Goal: Information Seeking & Learning: Learn about a topic

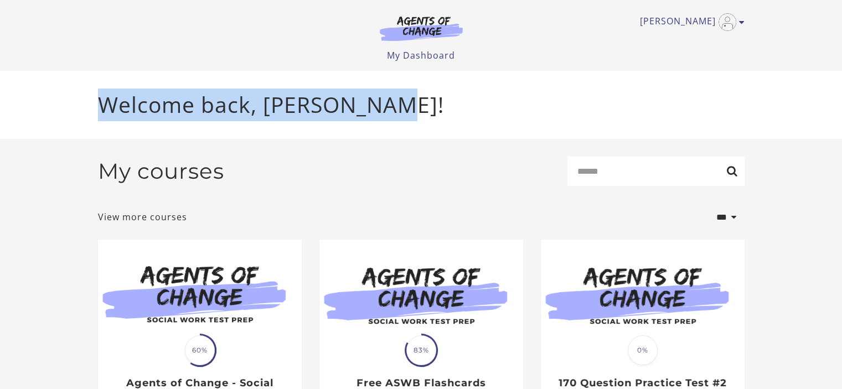
drag, startPoint x: 842, startPoint y: 43, endPoint x: 850, endPoint y: 94, distance: 51.6
click at [842, 94] on html "Skip to main content Catalina G My Account Support Sign Out Toggle menu Menu My…" at bounding box center [421, 194] width 842 height 389
click at [821, 68] on header "Catalina G My Account Support Sign Out Toggle menu Menu My Dashboard My Account…" at bounding box center [421, 35] width 842 height 71
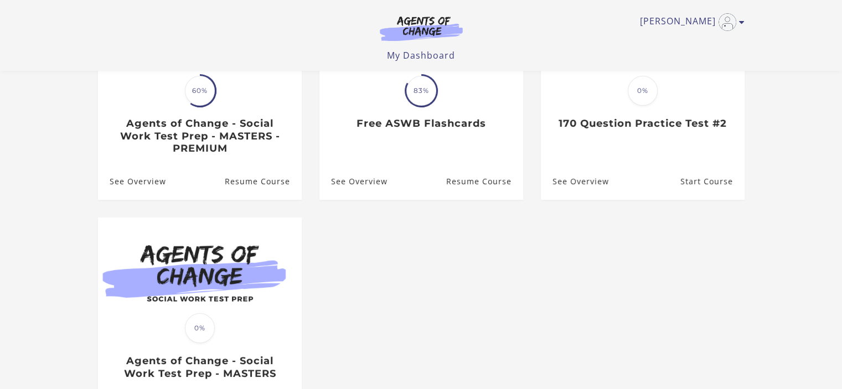
scroll to position [109, 0]
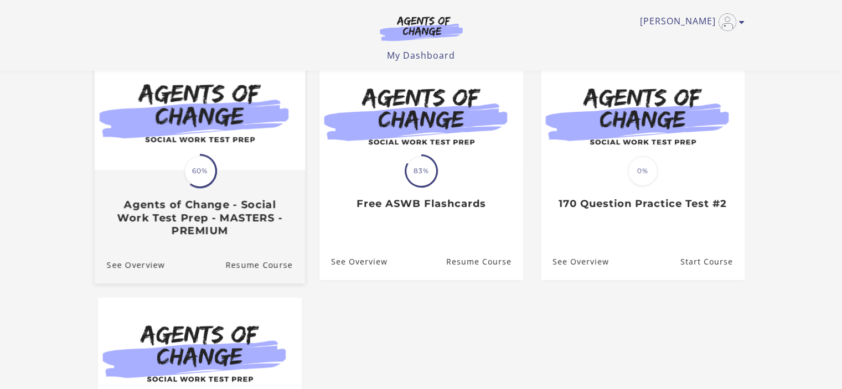
click at [214, 226] on h3 "Agents of Change - Social Work Test Prep - MASTERS - PREMIUM" at bounding box center [199, 218] width 186 height 39
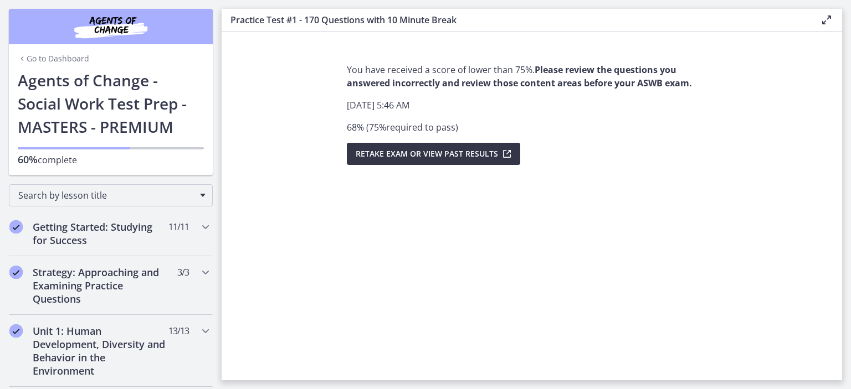
click at [483, 157] on span "Retake Exam OR View Past Results" at bounding box center [427, 153] width 142 height 13
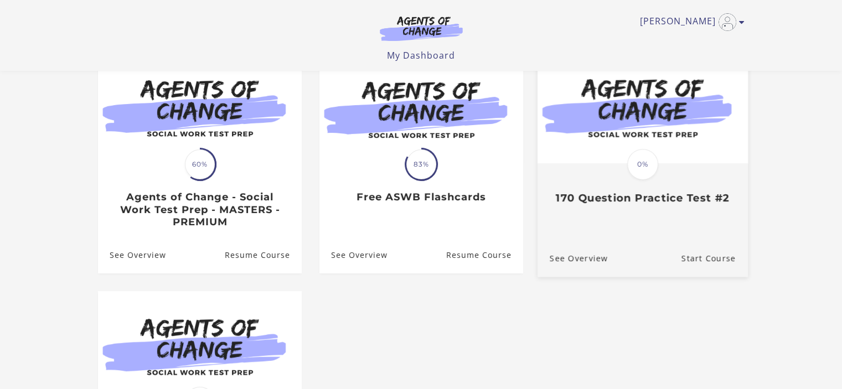
scroll to position [109, 0]
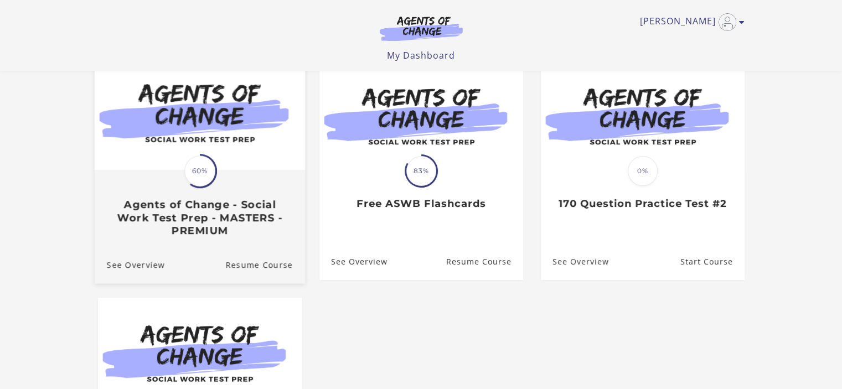
click at [198, 161] on span "60%" at bounding box center [199, 171] width 31 height 31
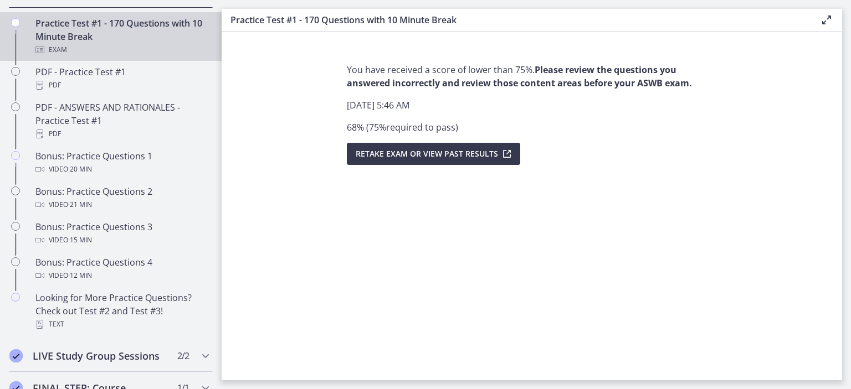
scroll to position [632, 0]
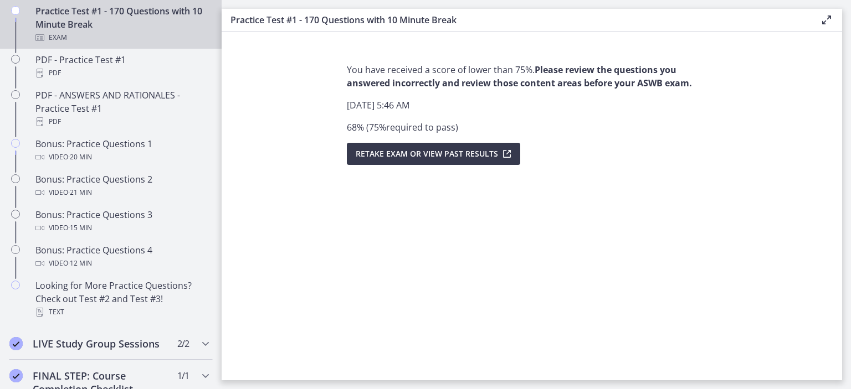
click at [18, 15] on icon "Chapters" at bounding box center [15, 10] width 9 height 9
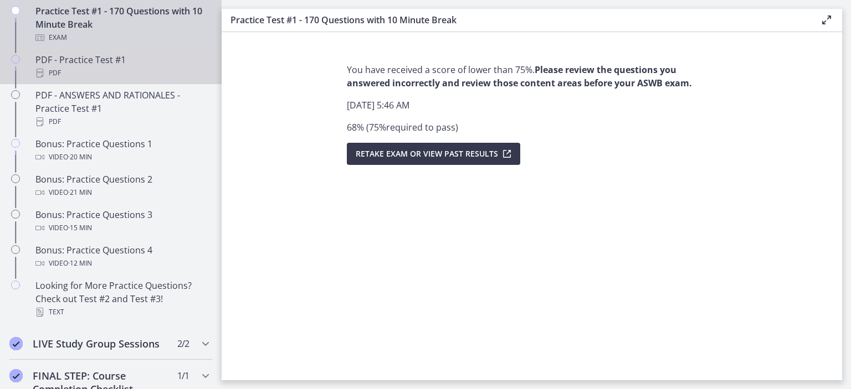
click at [105, 80] on div "PDF" at bounding box center [121, 72] width 173 height 13
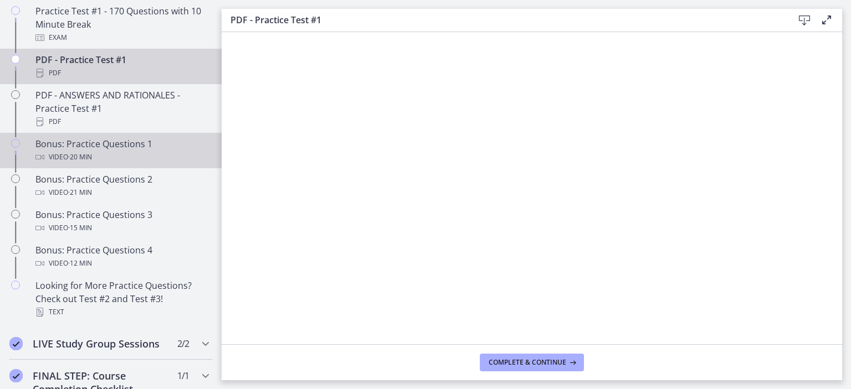
click at [151, 164] on div "Video · 20 min" at bounding box center [121, 157] width 173 height 13
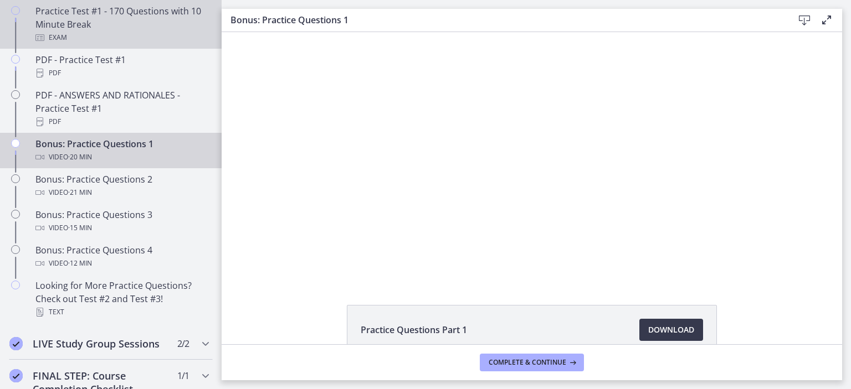
click at [117, 34] on div "Practice Test #1 - 170 Questions with 10 Minute Break Exam" at bounding box center [121, 24] width 173 height 40
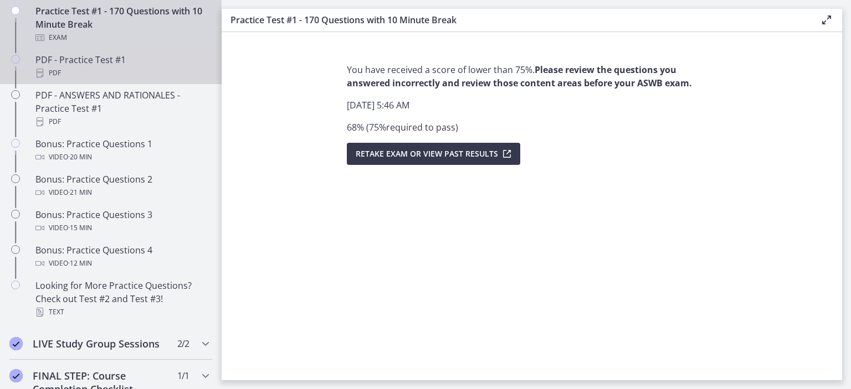
click at [97, 68] on div "PDF - Practice Test #1 PDF" at bounding box center [121, 66] width 173 height 27
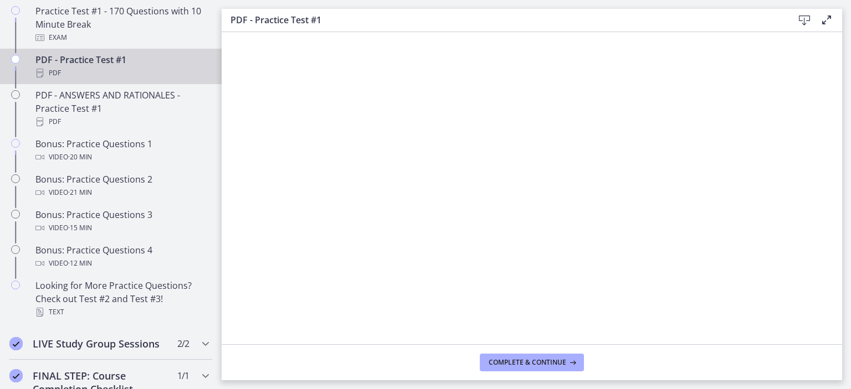
click at [802, 20] on icon at bounding box center [803, 20] width 13 height 13
click at [532, 366] on span "Complete & continue" at bounding box center [527, 362] width 78 height 9
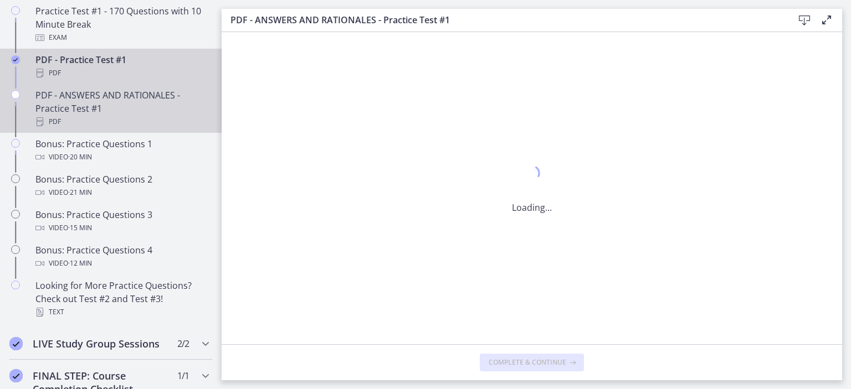
click at [86, 110] on div "PDF - ANSWERS AND RATIONALES - Practice Test #1 PDF" at bounding box center [121, 109] width 173 height 40
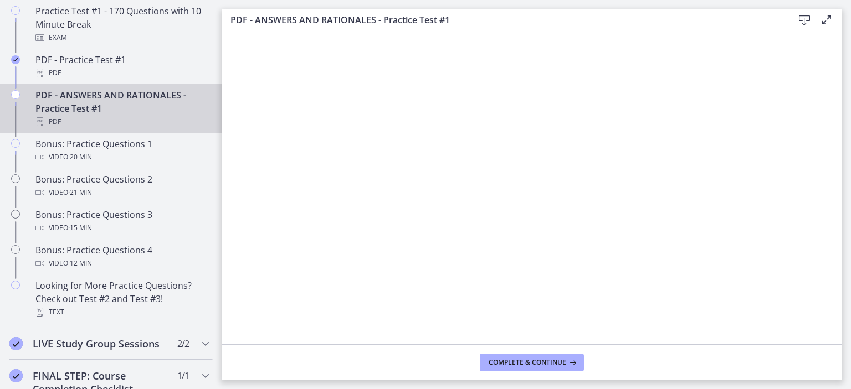
click at [800, 23] on icon at bounding box center [803, 20] width 13 height 13
click at [521, 360] on span "Complete & continue" at bounding box center [527, 362] width 78 height 9
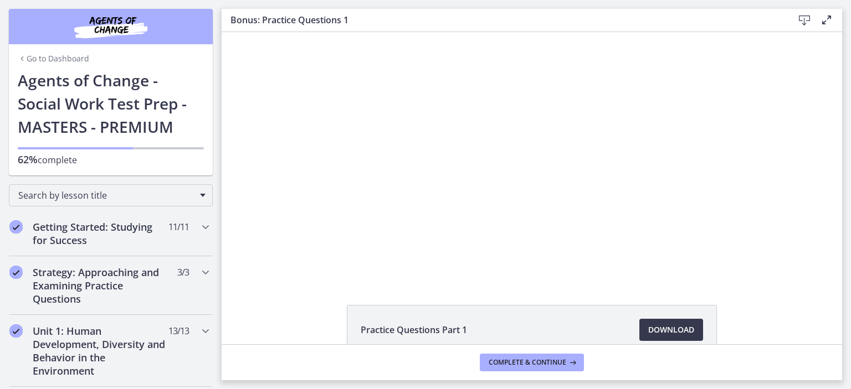
click at [50, 64] on link "Go to Dashboard" at bounding box center [53, 58] width 71 height 11
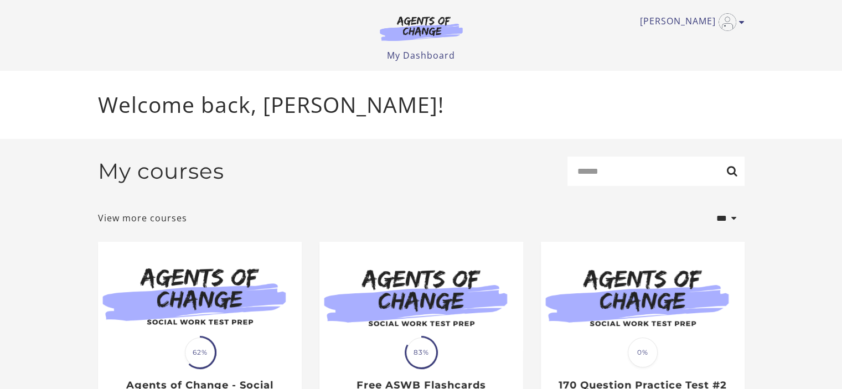
drag, startPoint x: 843, startPoint y: 123, endPoint x: 850, endPoint y: 120, distance: 7.2
click at [842, 120] on html "Skip to main content [PERSON_NAME] My Account Support Sign Out Toggle menu Menu…" at bounding box center [421, 194] width 842 height 389
